Goal: Task Accomplishment & Management: Use online tool/utility

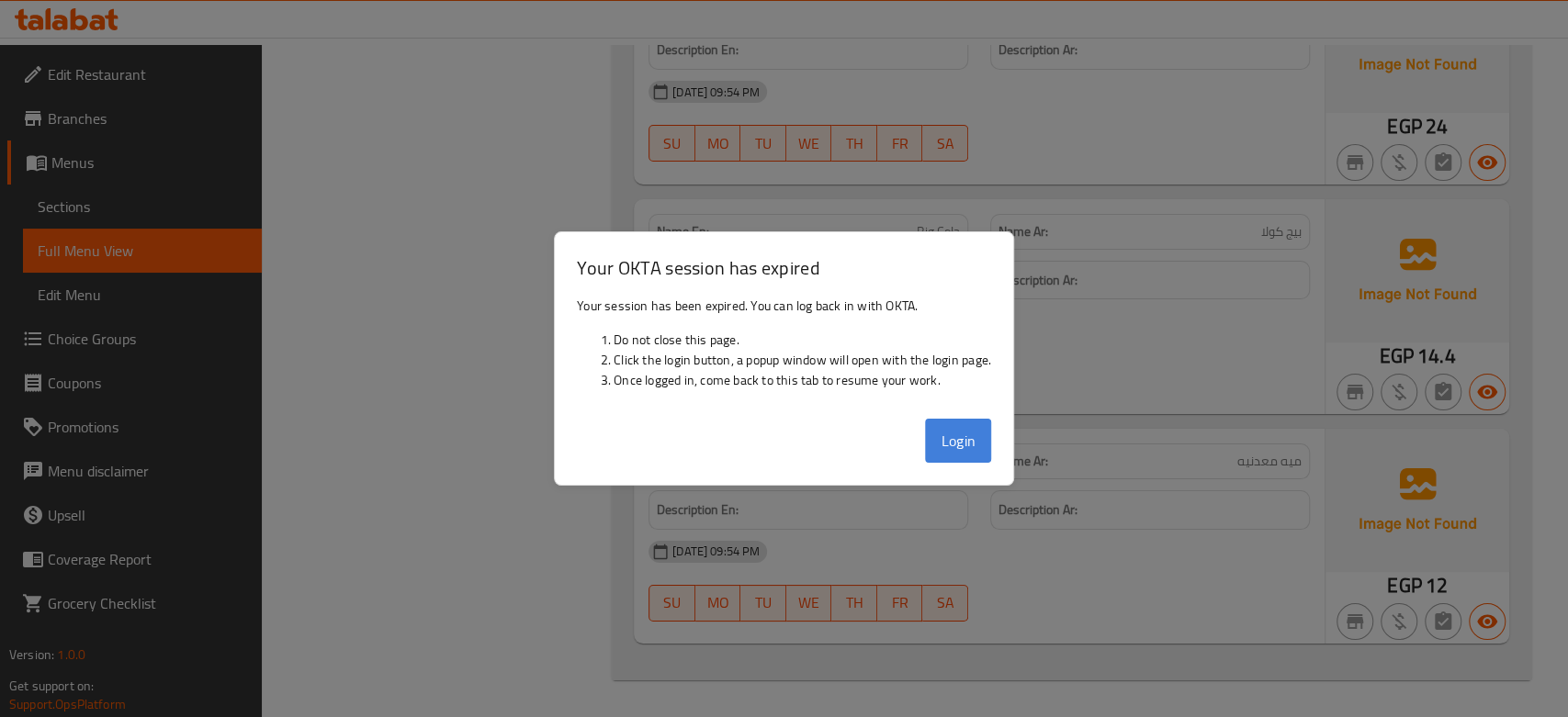
click at [935, 447] on button "Login" at bounding box center [958, 441] width 66 height 44
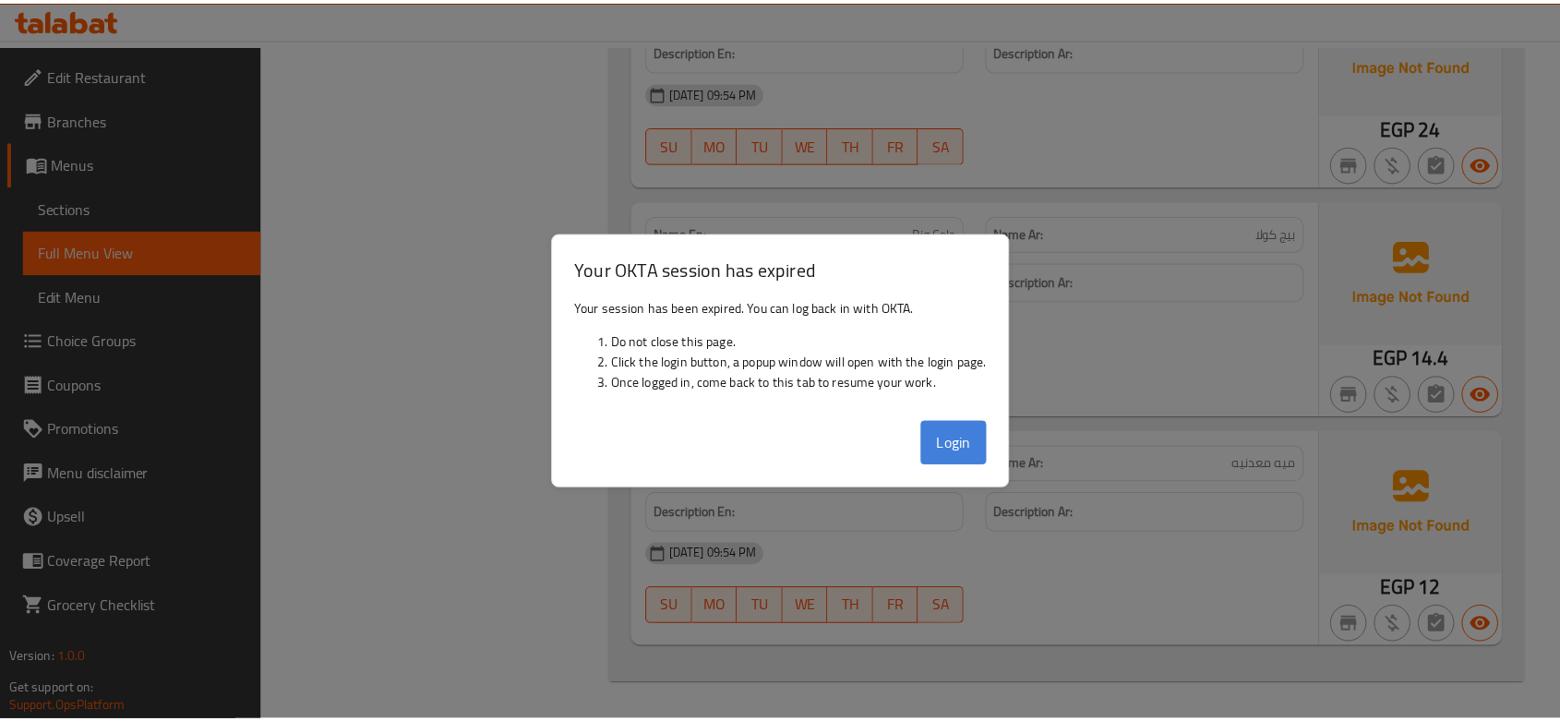
scroll to position [9235, 0]
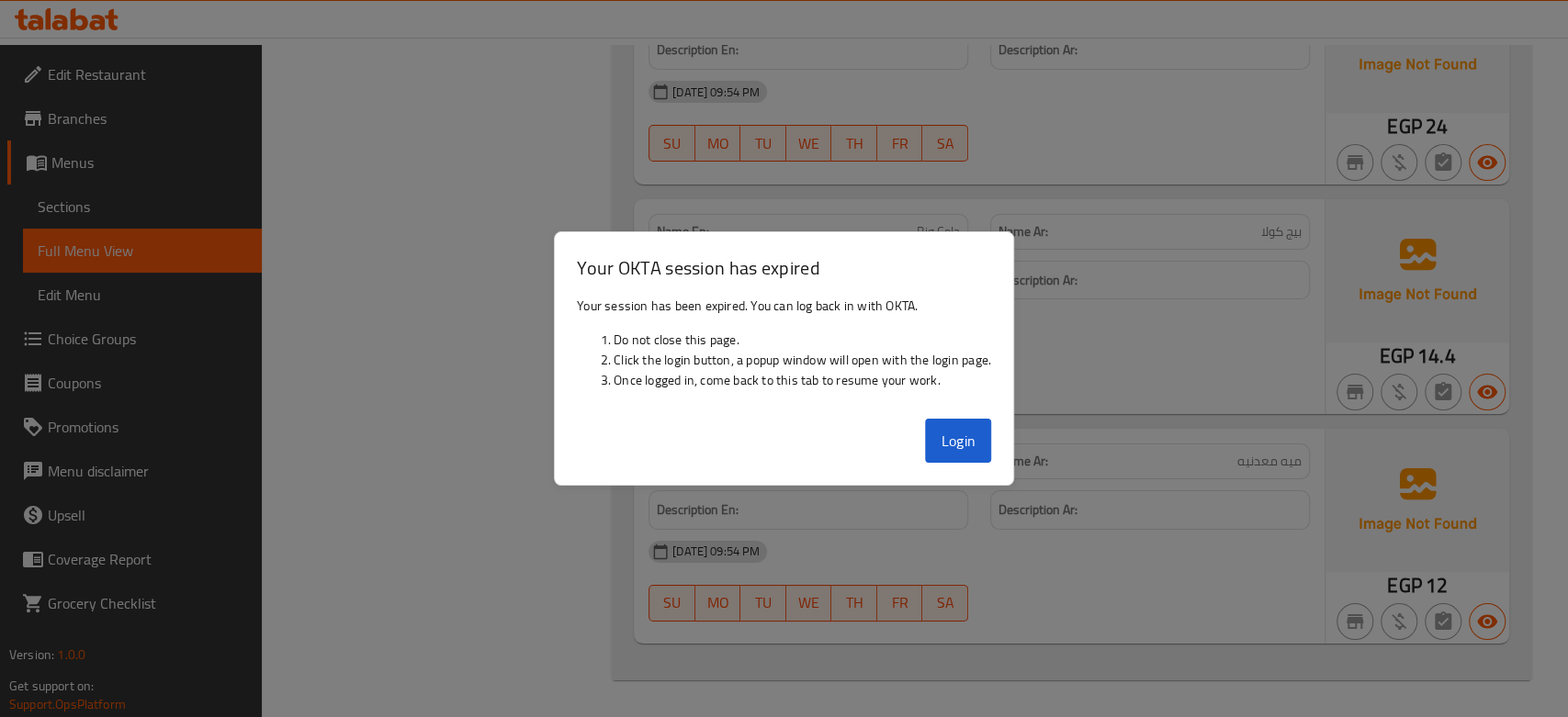
click at [942, 430] on div "Name En: Mineral Water Name Ar: ميه معدنيه Description En: Description Ar: 17-0…" at bounding box center [979, 536] width 690 height 215
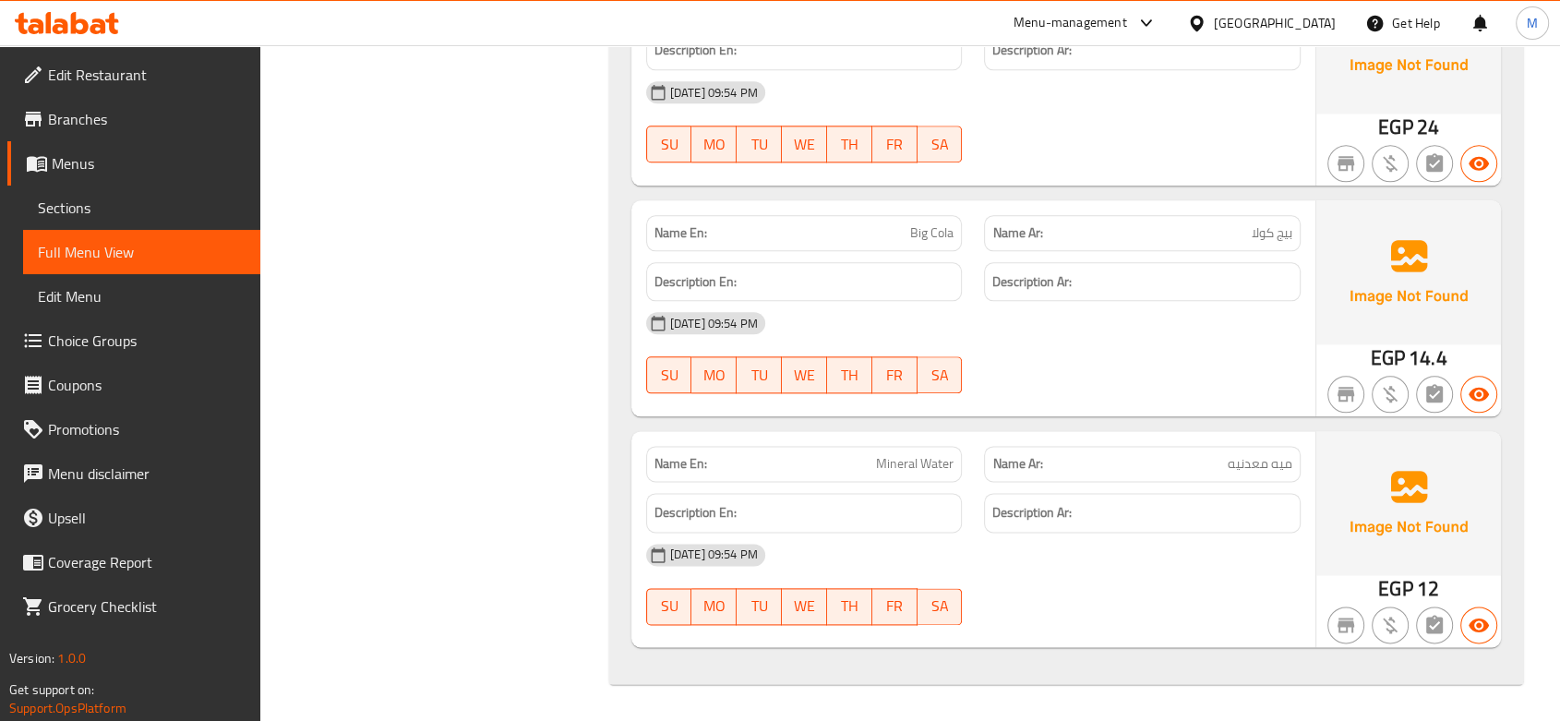
click at [1324, 26] on div "Egypt" at bounding box center [1275, 23] width 122 height 20
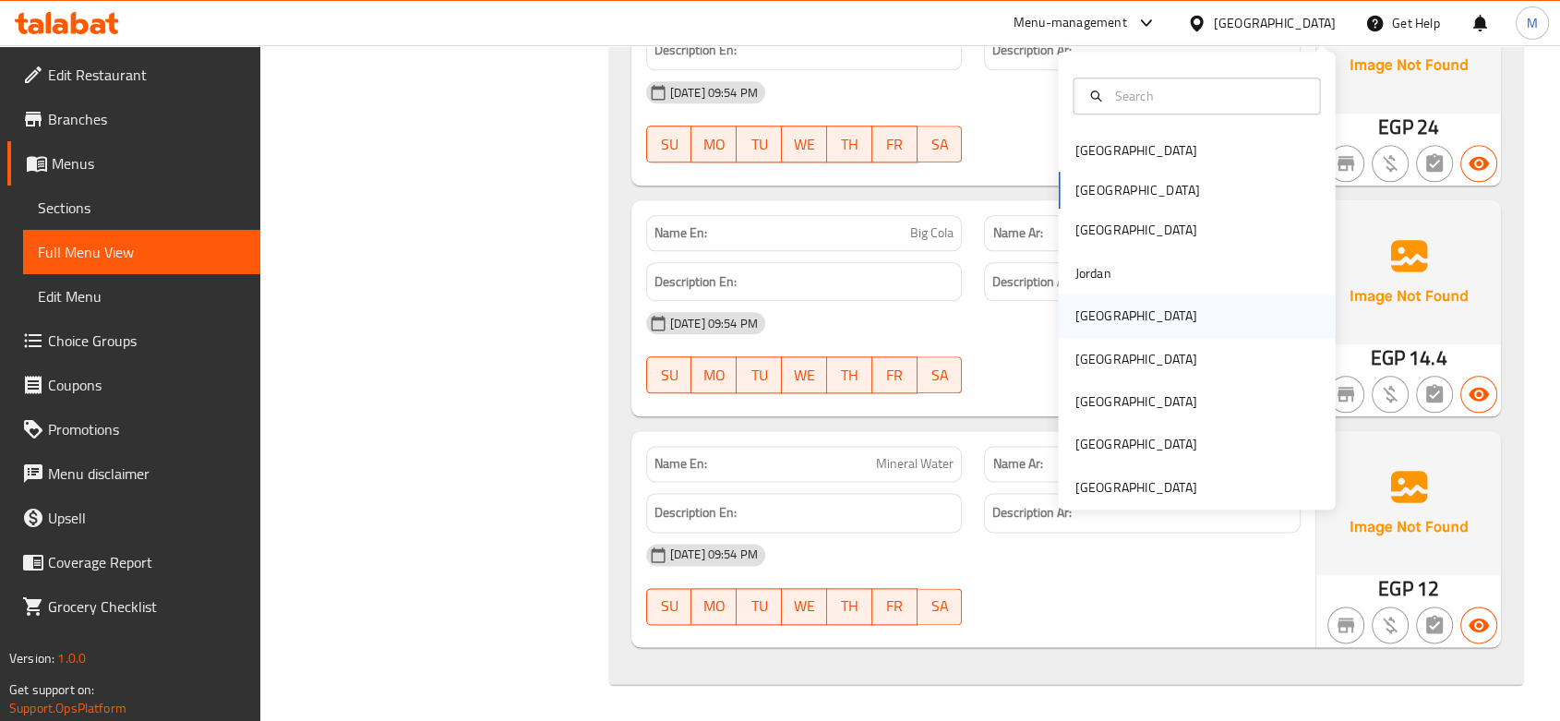
click at [1101, 319] on div "[GEOGRAPHIC_DATA]" at bounding box center [1135, 315] width 151 height 42
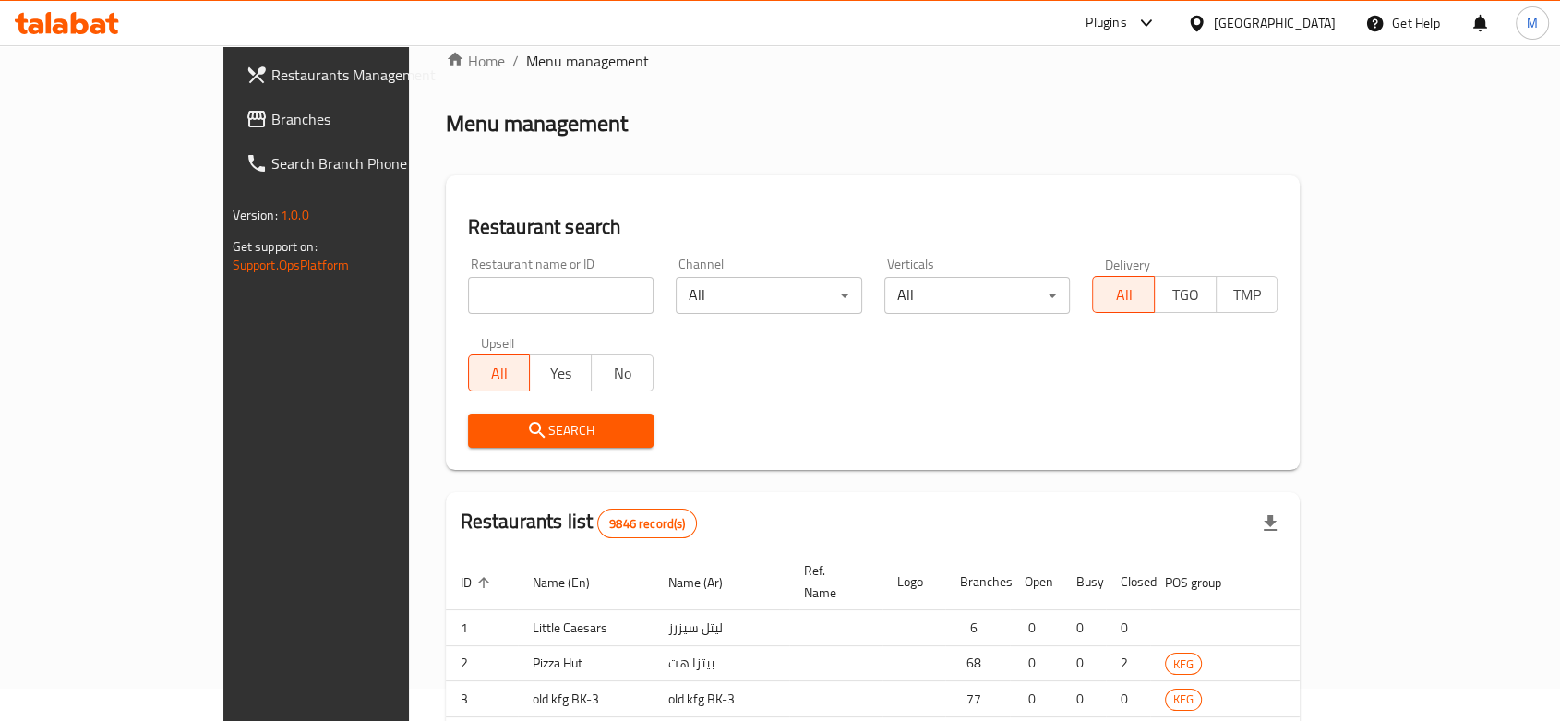
scroll to position [647, 0]
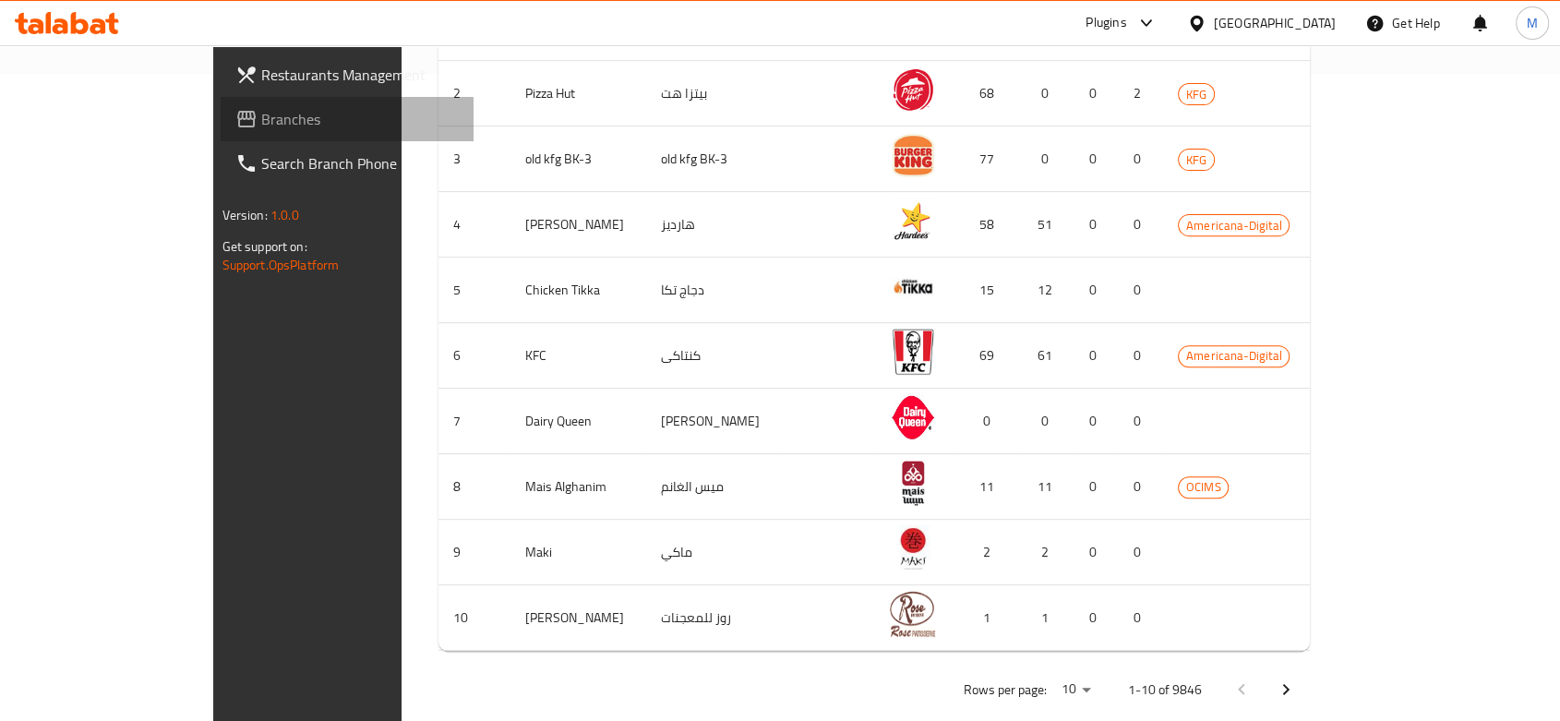
click at [221, 104] on link "Branches" at bounding box center [347, 119] width 253 height 44
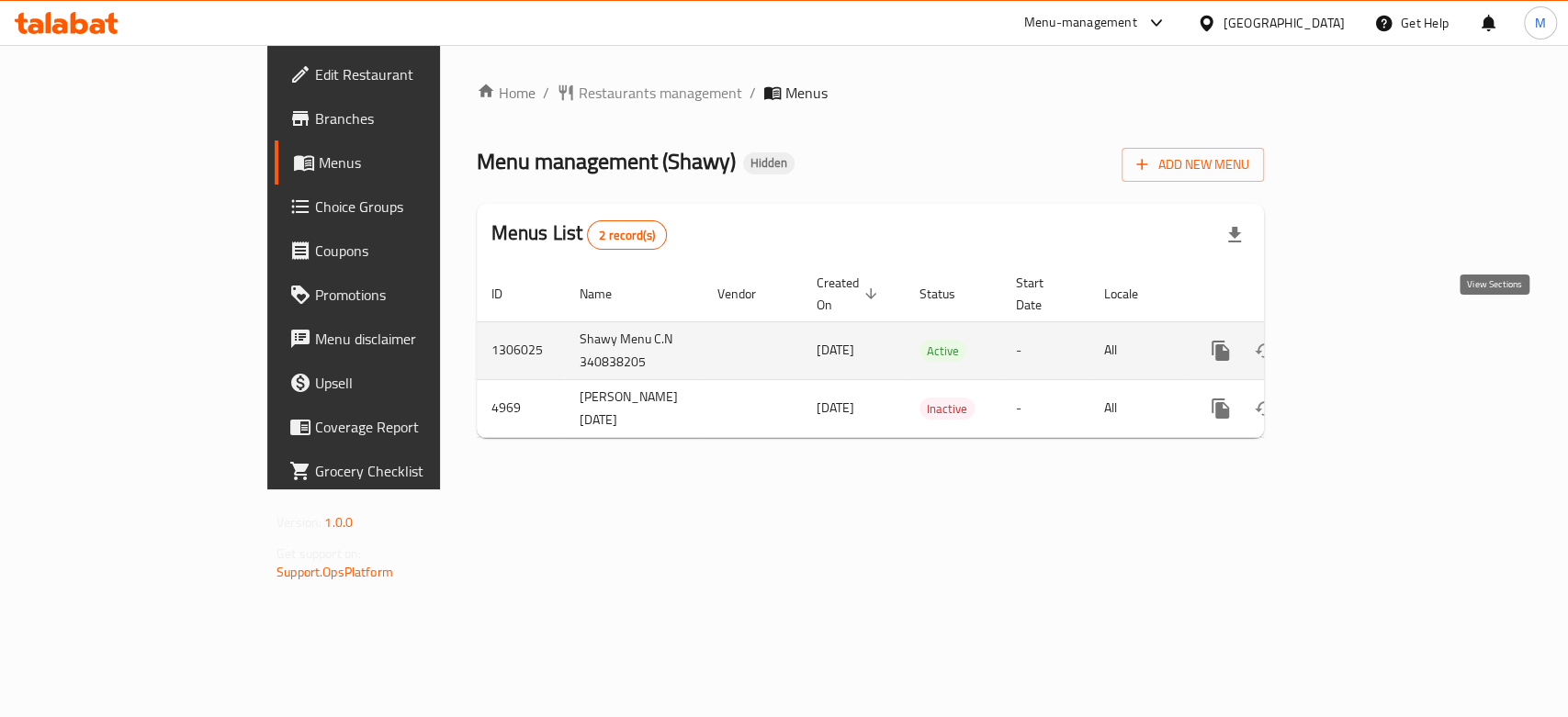
click at [1375, 328] on link "enhanced table" at bounding box center [1353, 350] width 44 height 44
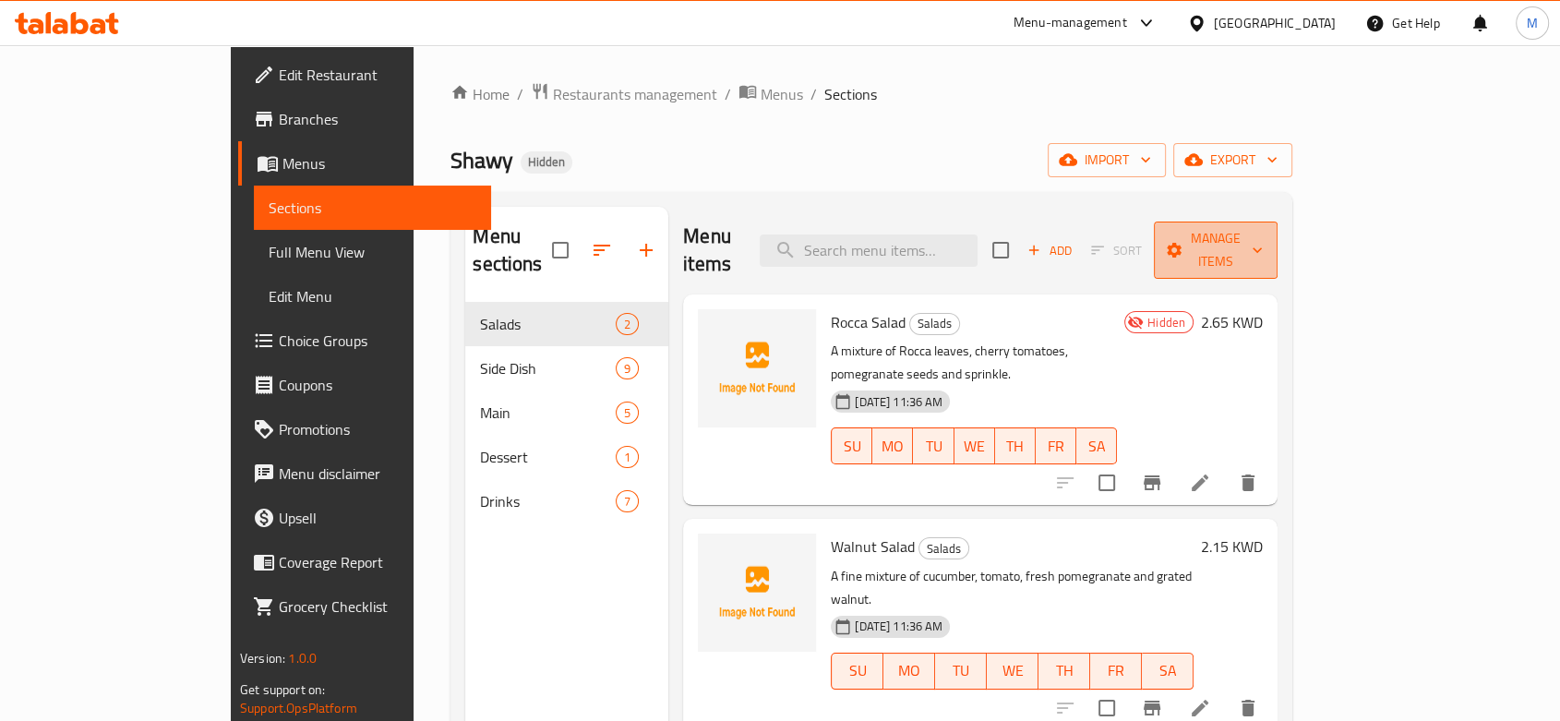
click at [1263, 235] on span "Manage items" at bounding box center [1216, 250] width 94 height 46
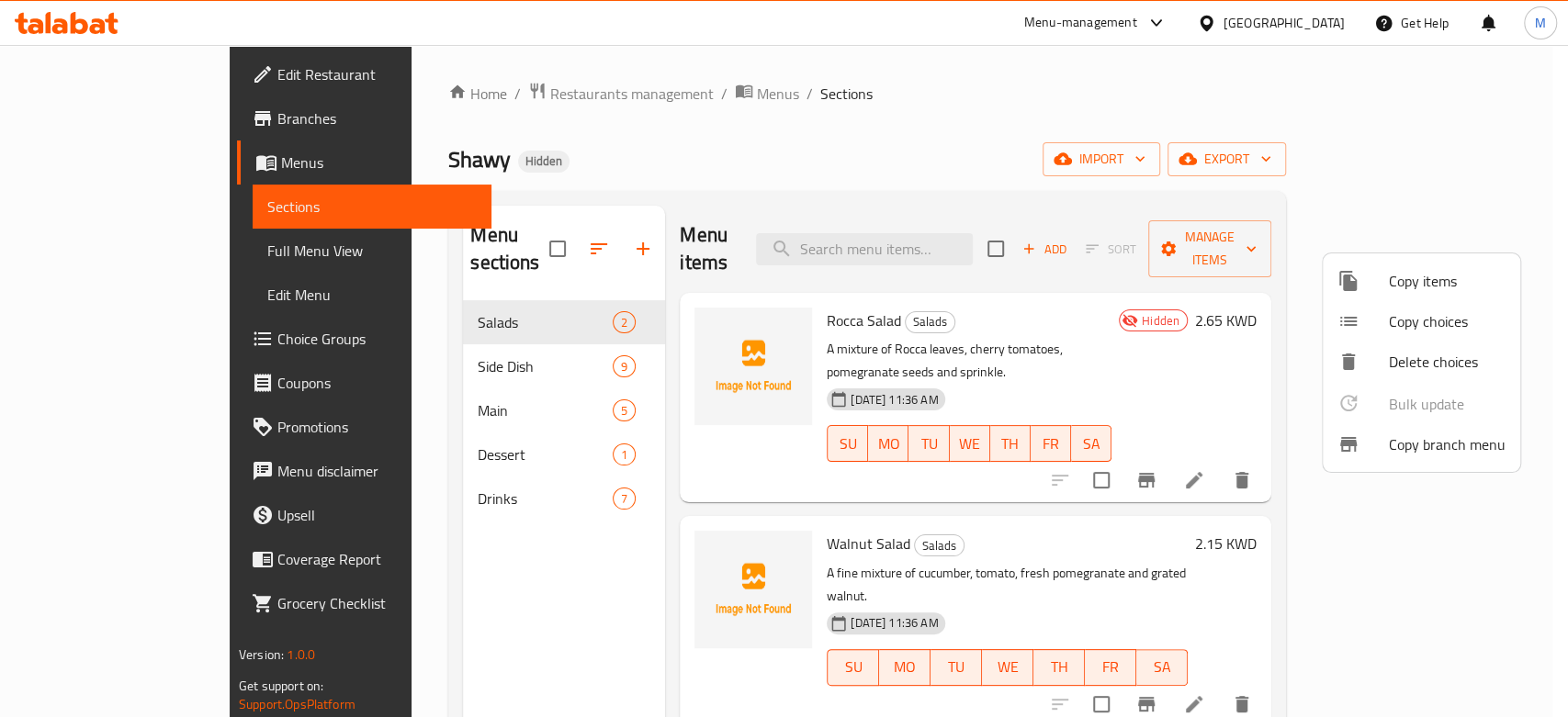
click at [1411, 439] on span "Copy branch menu" at bounding box center [1447, 445] width 116 height 22
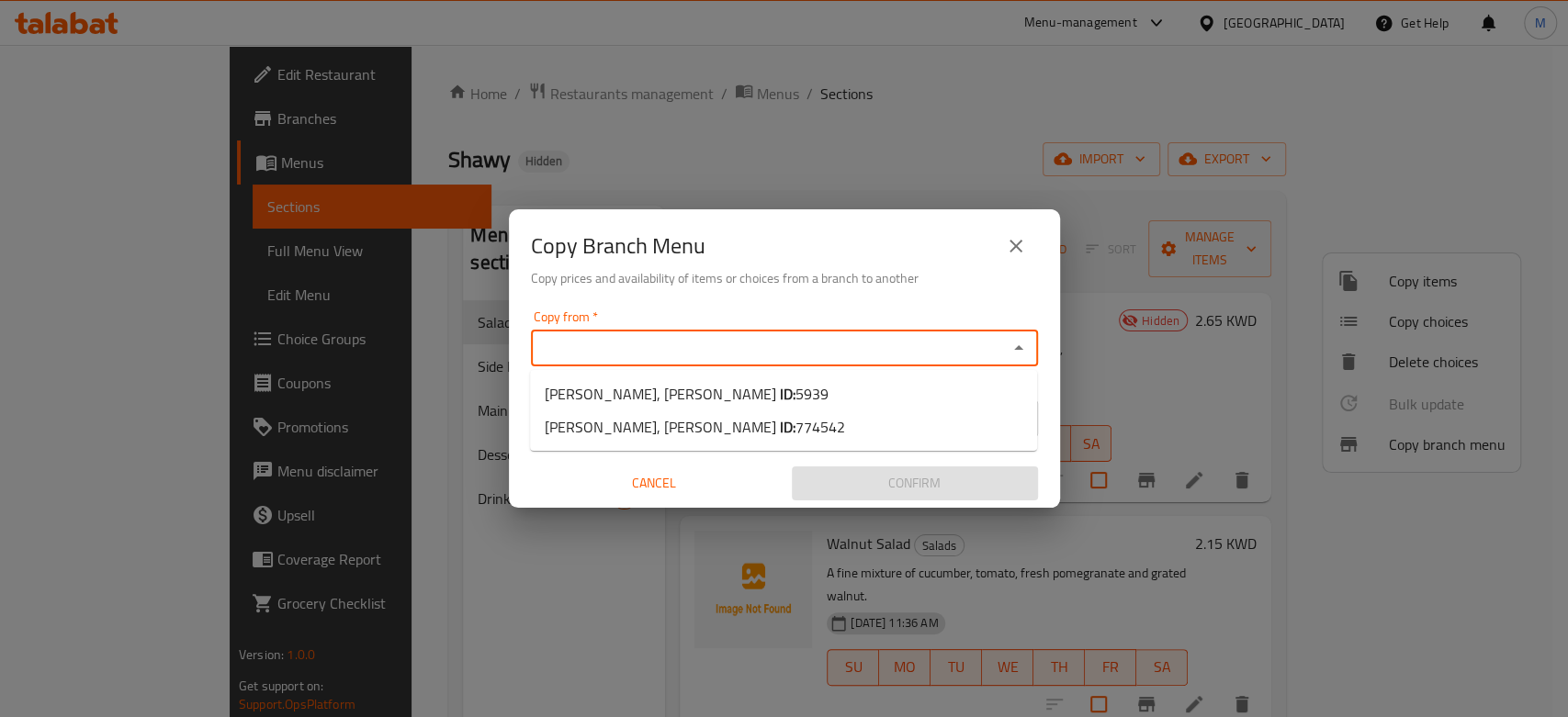
click at [810, 354] on input "Copy from   *" at bounding box center [769, 348] width 466 height 26
click at [792, 385] on li "[PERSON_NAME], Dasman ID: 5939" at bounding box center [784, 393] width 507 height 33
type input "[PERSON_NAME], [PERSON_NAME]"
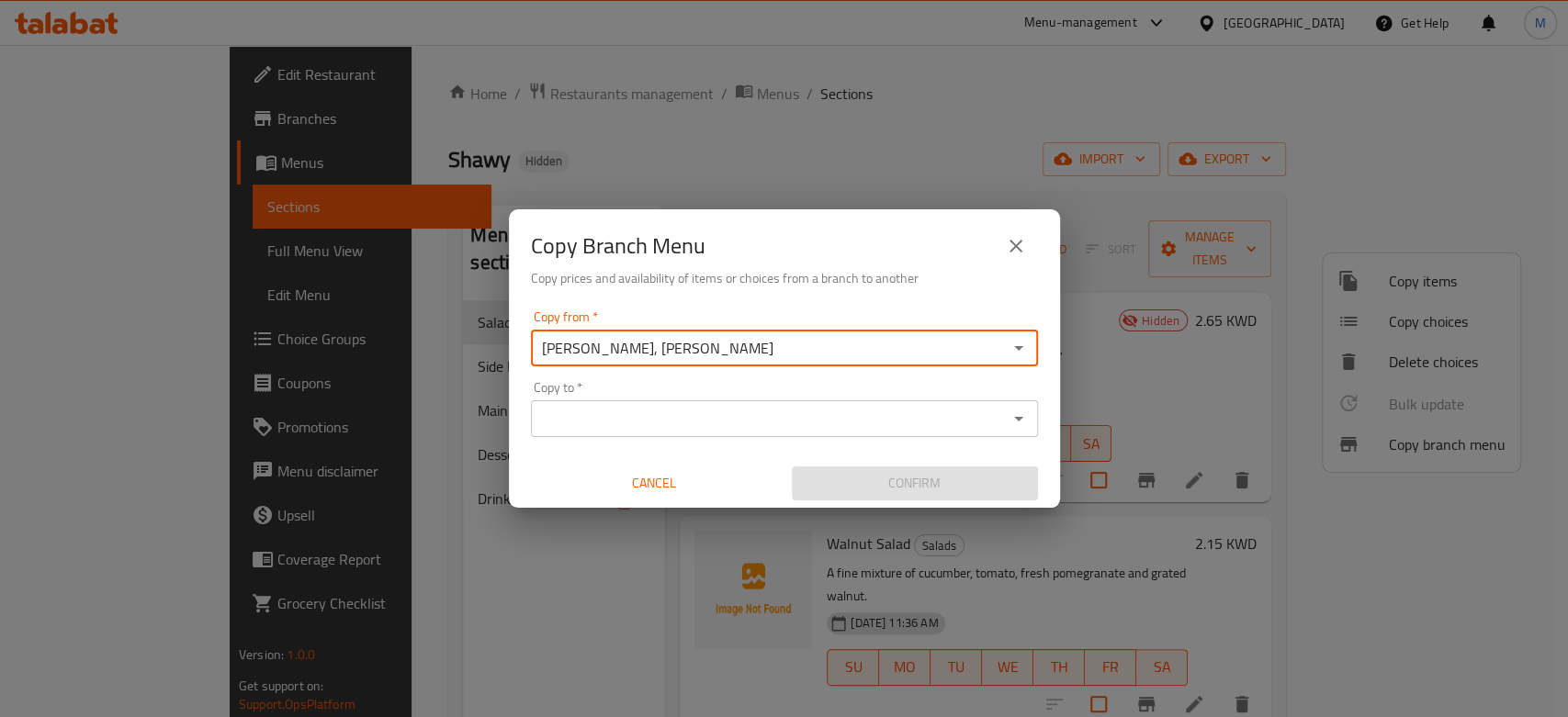
click at [816, 418] on input "Copy to   *" at bounding box center [769, 419] width 466 height 26
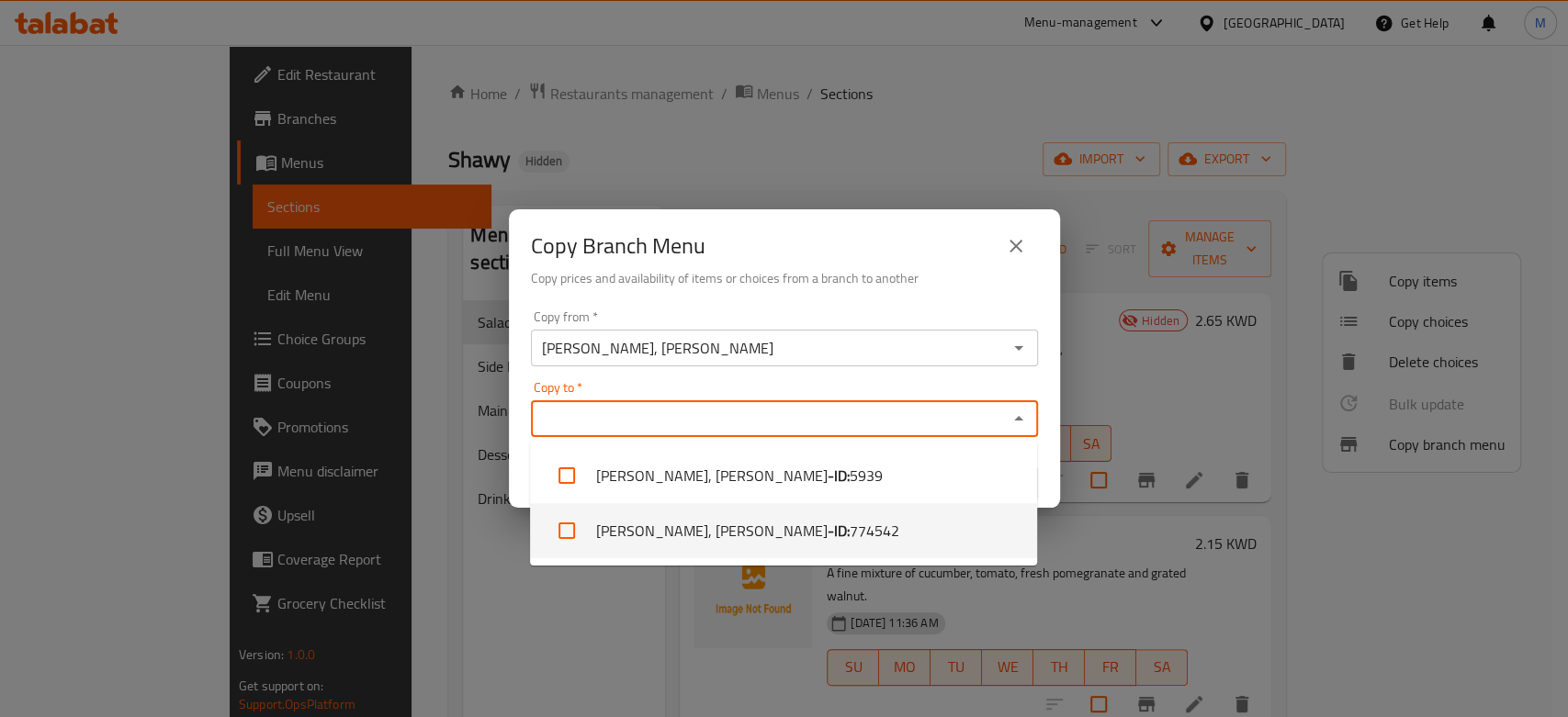
click at [799, 525] on li "[PERSON_NAME], Dasman - ID: 774542" at bounding box center [784, 530] width 507 height 55
checkbox input "true"
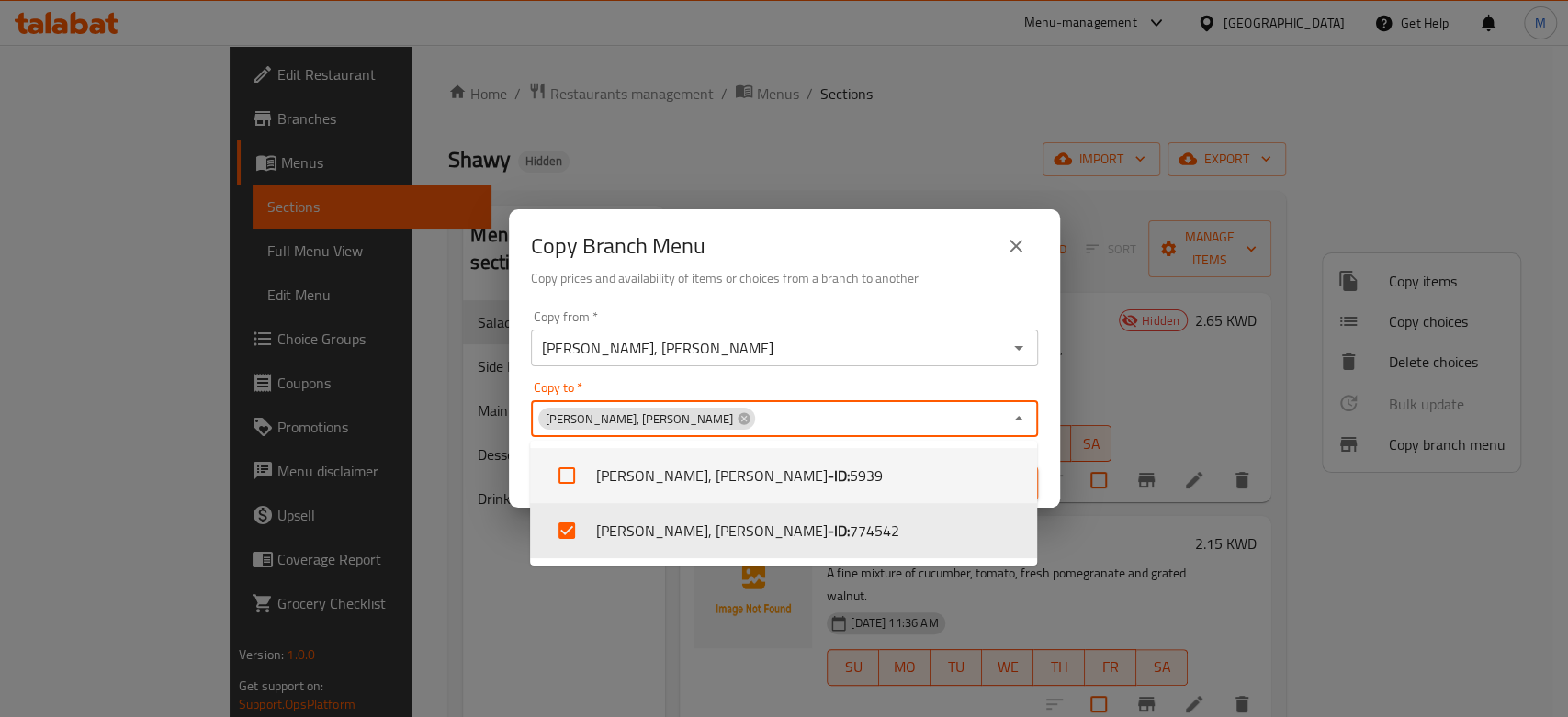
click at [813, 292] on div "Copy Branch Menu Copy prices and availability of items or choices from a branch…" at bounding box center [784, 256] width 551 height 93
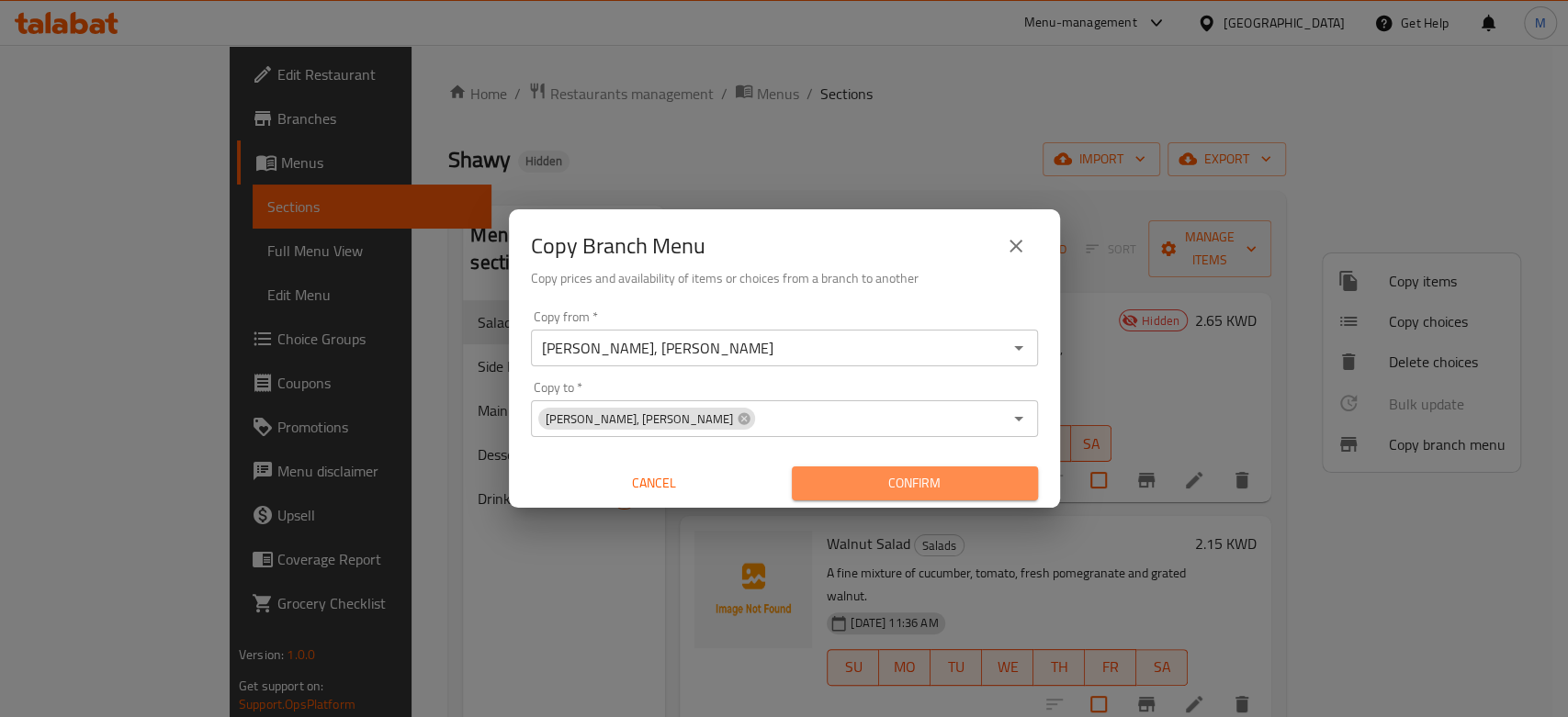
click at [911, 475] on span "Confirm" at bounding box center [915, 483] width 217 height 23
